Goal: Check status: Check status

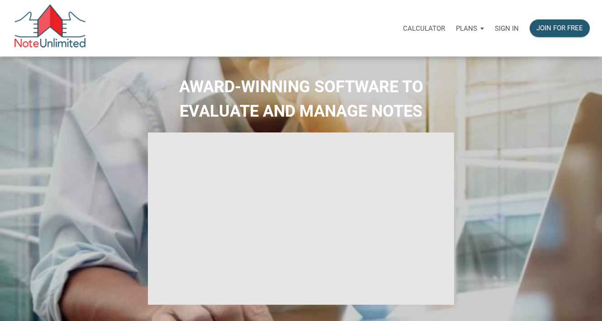
select select
type input "Introduction to new features"
select select
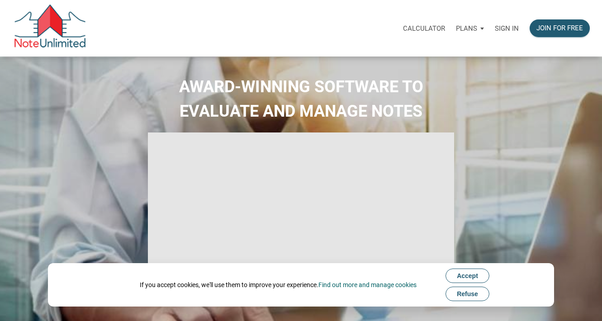
click at [508, 29] on p "Sign in" at bounding box center [507, 28] width 24 height 8
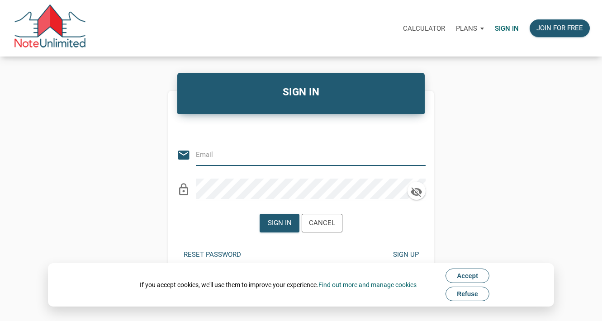
type input "chriskennedyla@gmail.com"
click at [278, 221] on div "Sign in" at bounding box center [280, 223] width 24 height 10
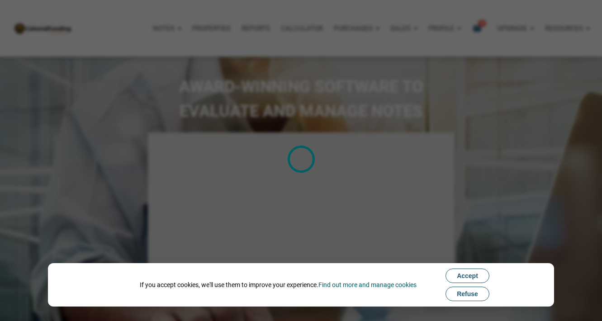
type input "Introduction to new features"
select select
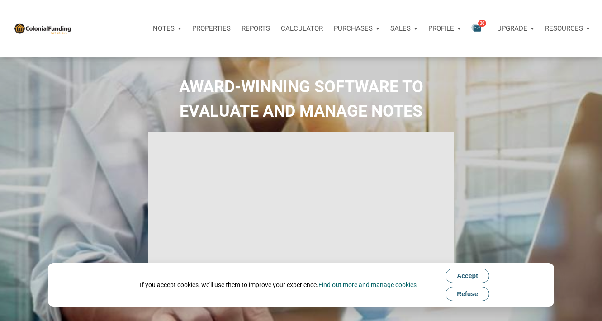
click at [475, 27] on icon "email" at bounding box center [477, 28] width 11 height 10
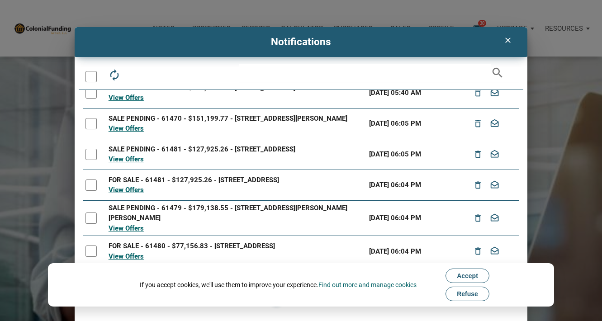
scroll to position [107, 0]
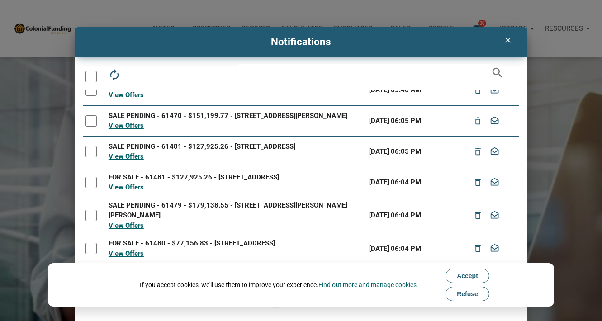
click at [508, 43] on icon "clear" at bounding box center [507, 40] width 11 height 9
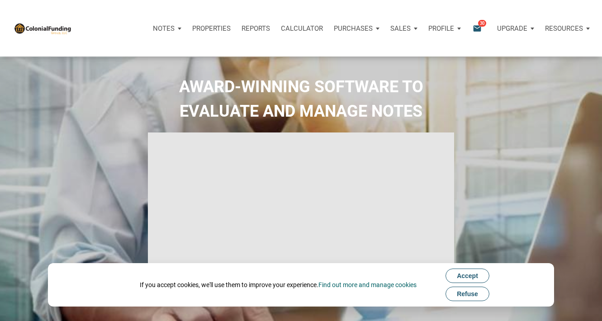
click at [175, 30] on p "Sales" at bounding box center [164, 28] width 22 height 8
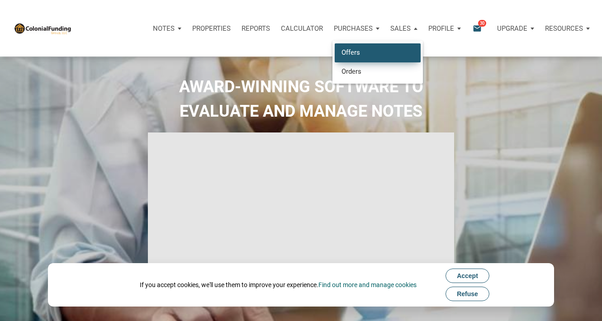
click at [365, 51] on link "Offers" at bounding box center [378, 52] width 86 height 19
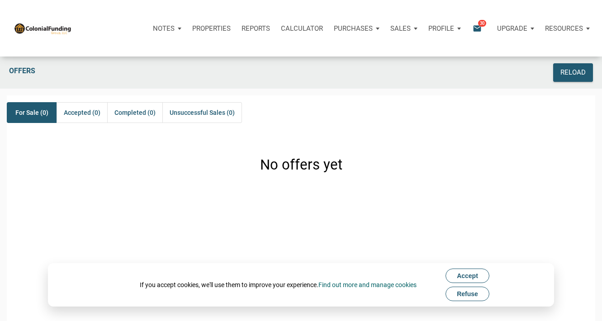
click at [175, 29] on p "Sales" at bounding box center [164, 28] width 22 height 8
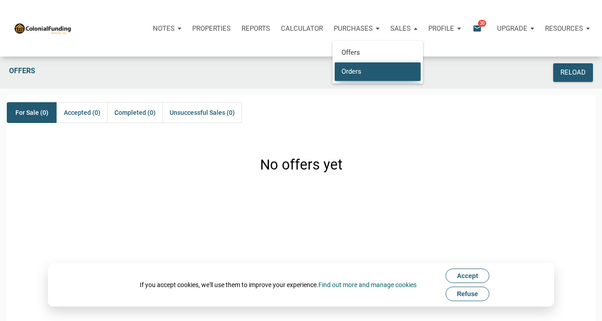
click at [374, 68] on link "Orders" at bounding box center [378, 71] width 86 height 19
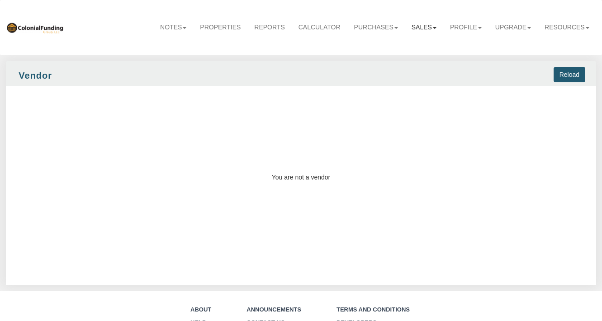
click at [425, 29] on link "Sales" at bounding box center [424, 27] width 38 height 20
click at [382, 29] on link "Purchases" at bounding box center [376, 27] width 57 height 20
click at [355, 58] on link "Orders" at bounding box center [368, 58] width 71 height 12
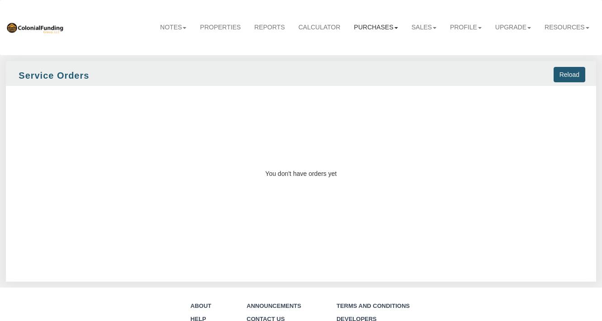
click at [369, 27] on link "Purchases" at bounding box center [376, 27] width 57 height 20
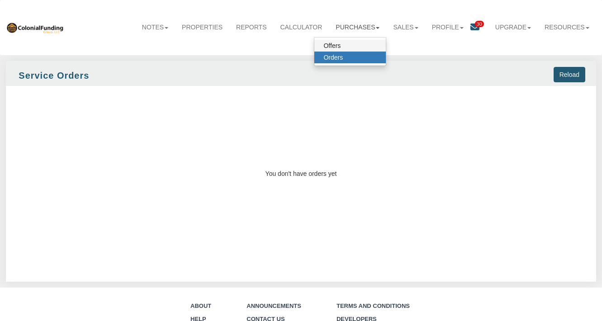
click at [342, 43] on link "Offers" at bounding box center [349, 46] width 71 height 12
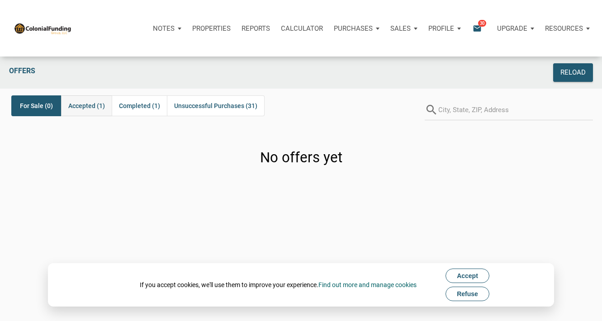
click at [88, 105] on span "Accepted (1)" at bounding box center [86, 105] width 37 height 11
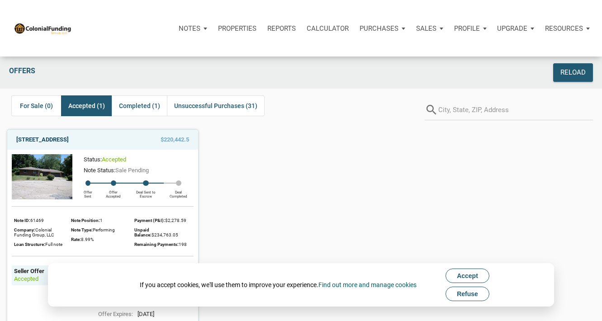
click at [69, 140] on link "6419 Teak Court, Indianapolis, IN, 46217" at bounding box center [42, 139] width 52 height 11
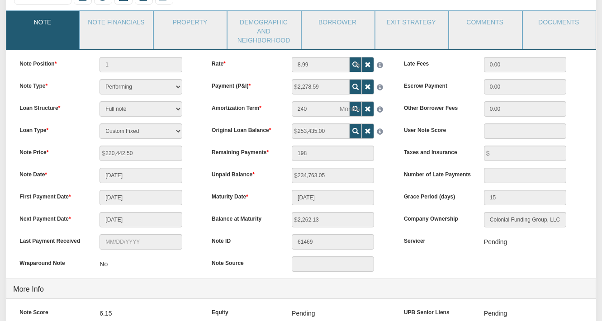
scroll to position [83, 0]
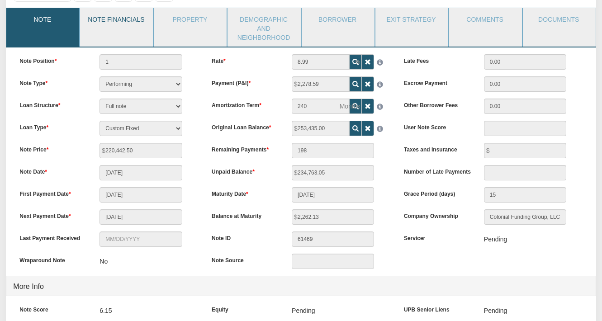
click at [124, 22] on link "Note Financials" at bounding box center [116, 19] width 72 height 23
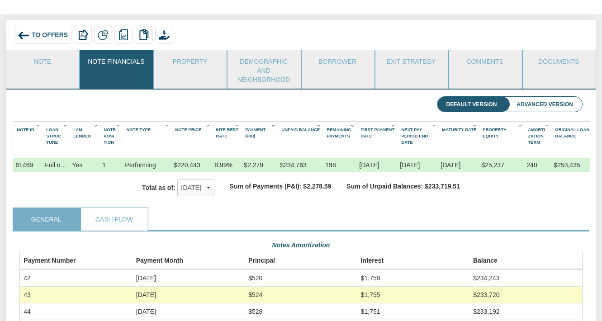
scroll to position [0, 0]
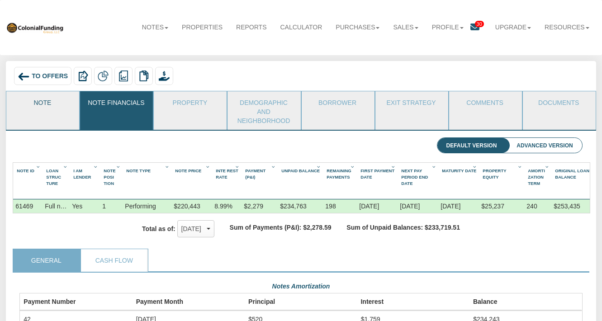
click at [53, 102] on link "Note" at bounding box center [42, 102] width 72 height 23
